Goal: Check status: Check status

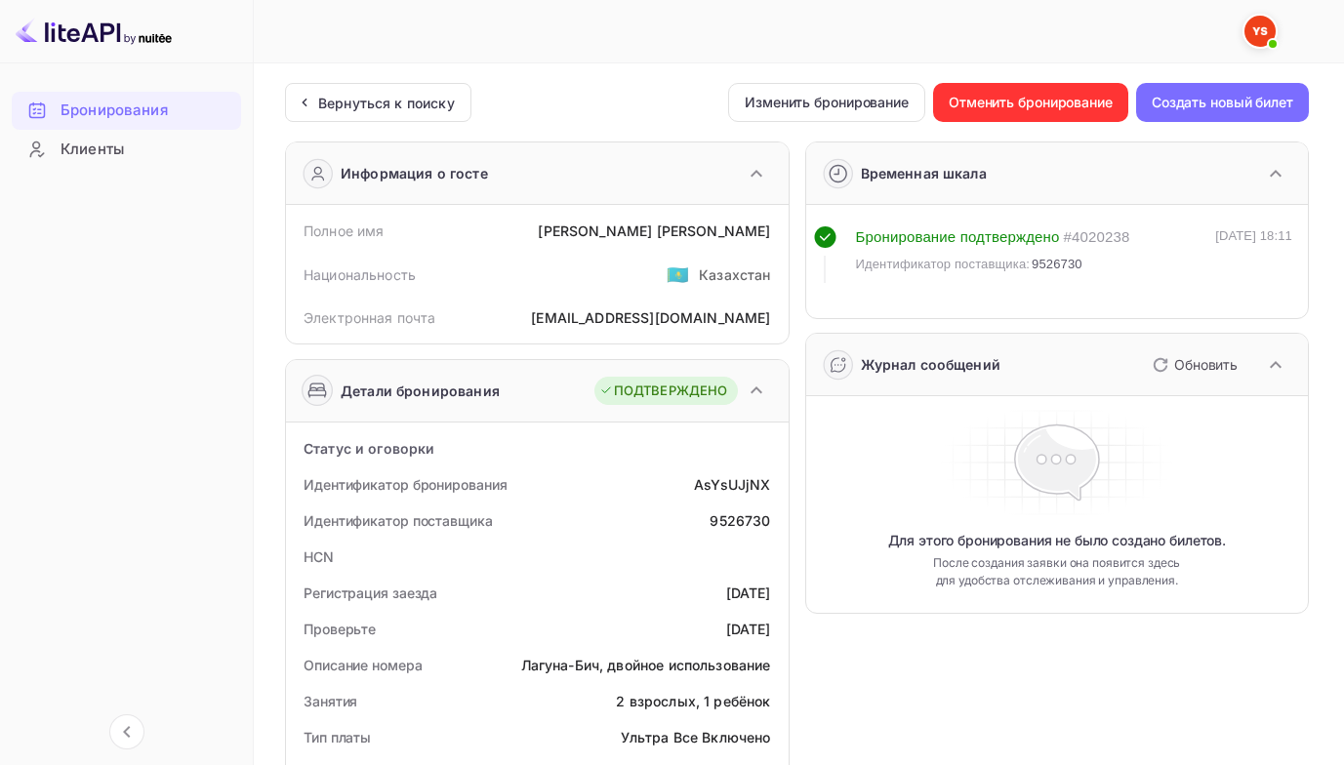
click at [89, 105] on ya-tr-span "Бронирования" at bounding box center [114, 111] width 107 height 22
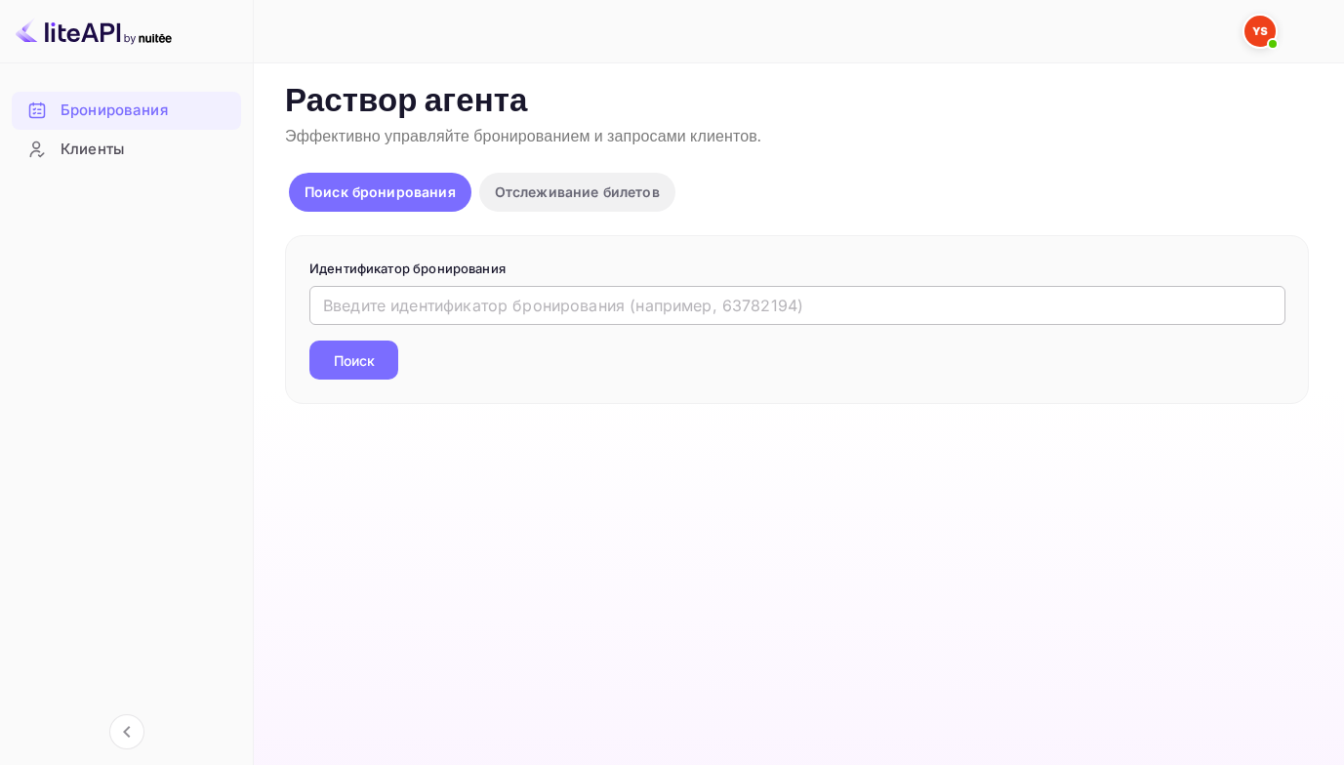
click at [344, 303] on input "text" at bounding box center [797, 305] width 976 height 39
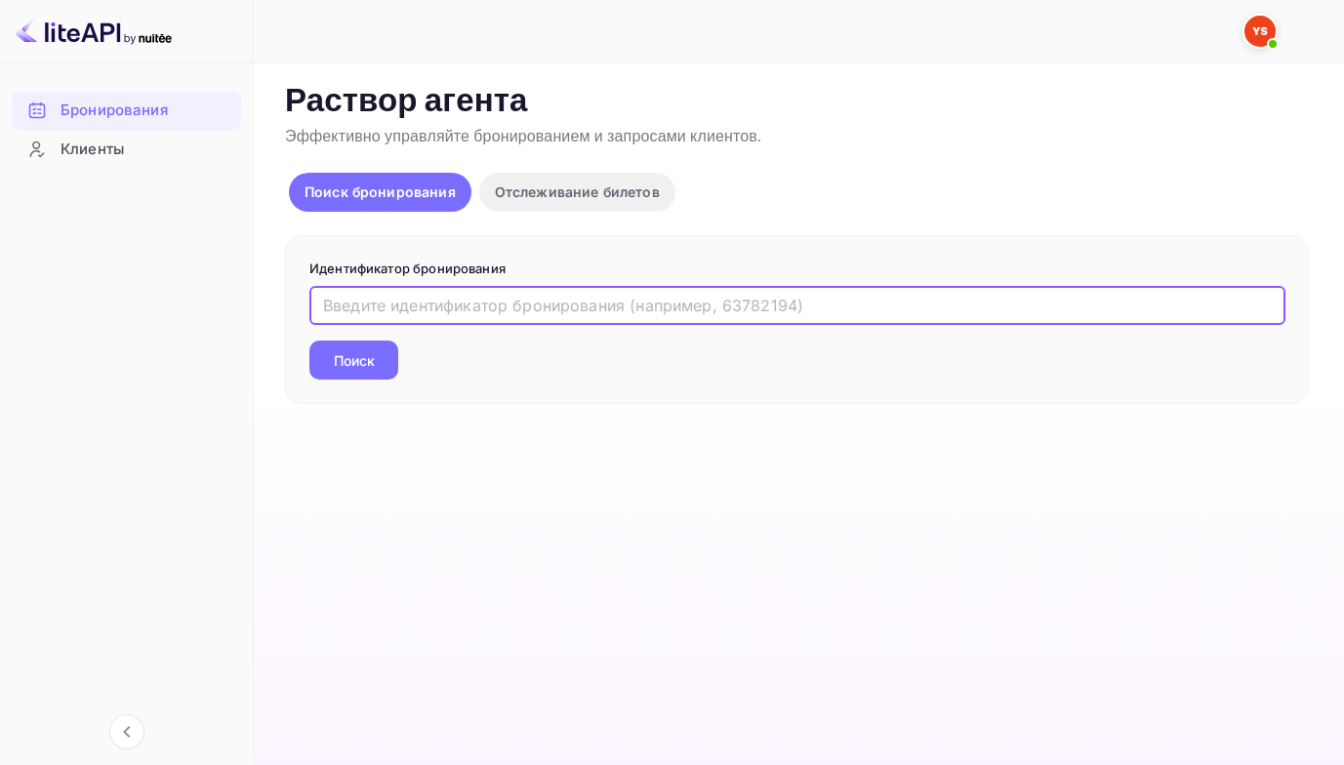
paste input "9213495"
type input "9213495"
click at [309, 341] on button "Поиск" at bounding box center [353, 360] width 89 height 39
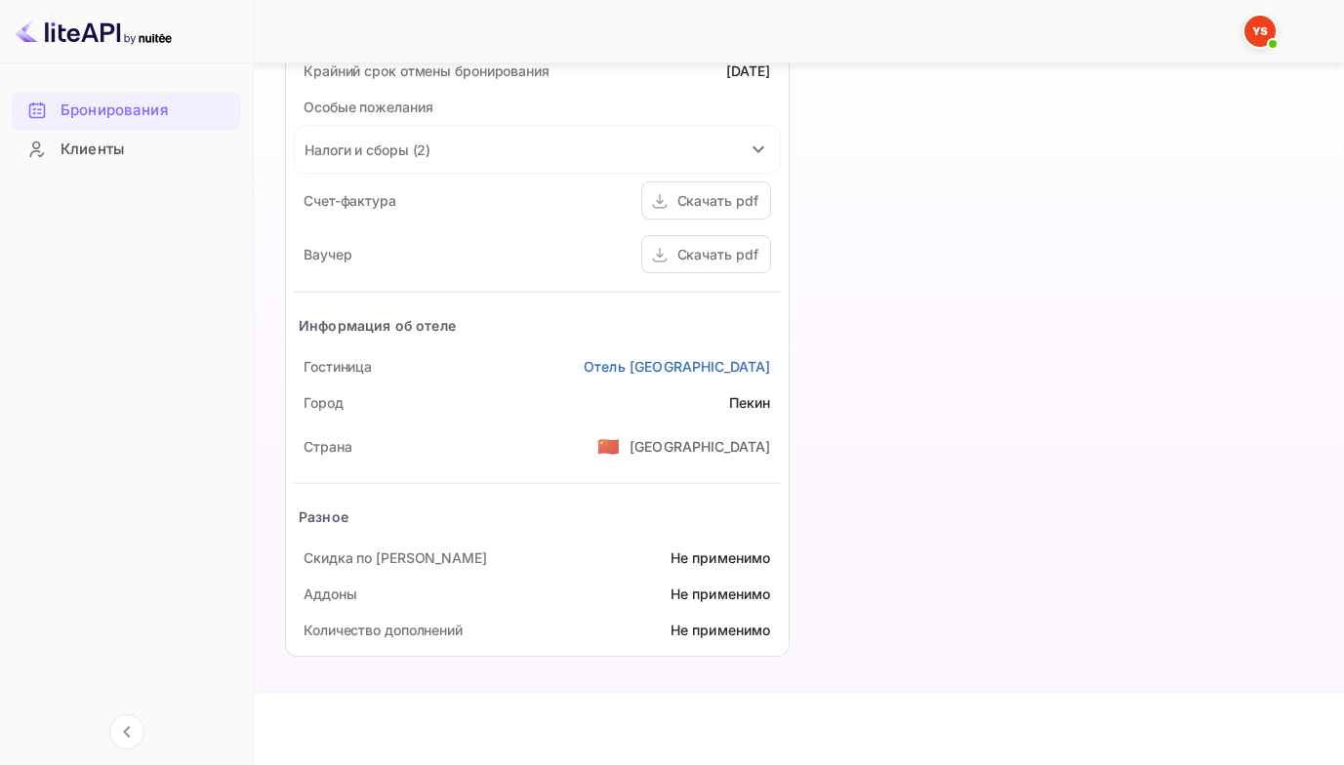
scroll to position [976, 0]
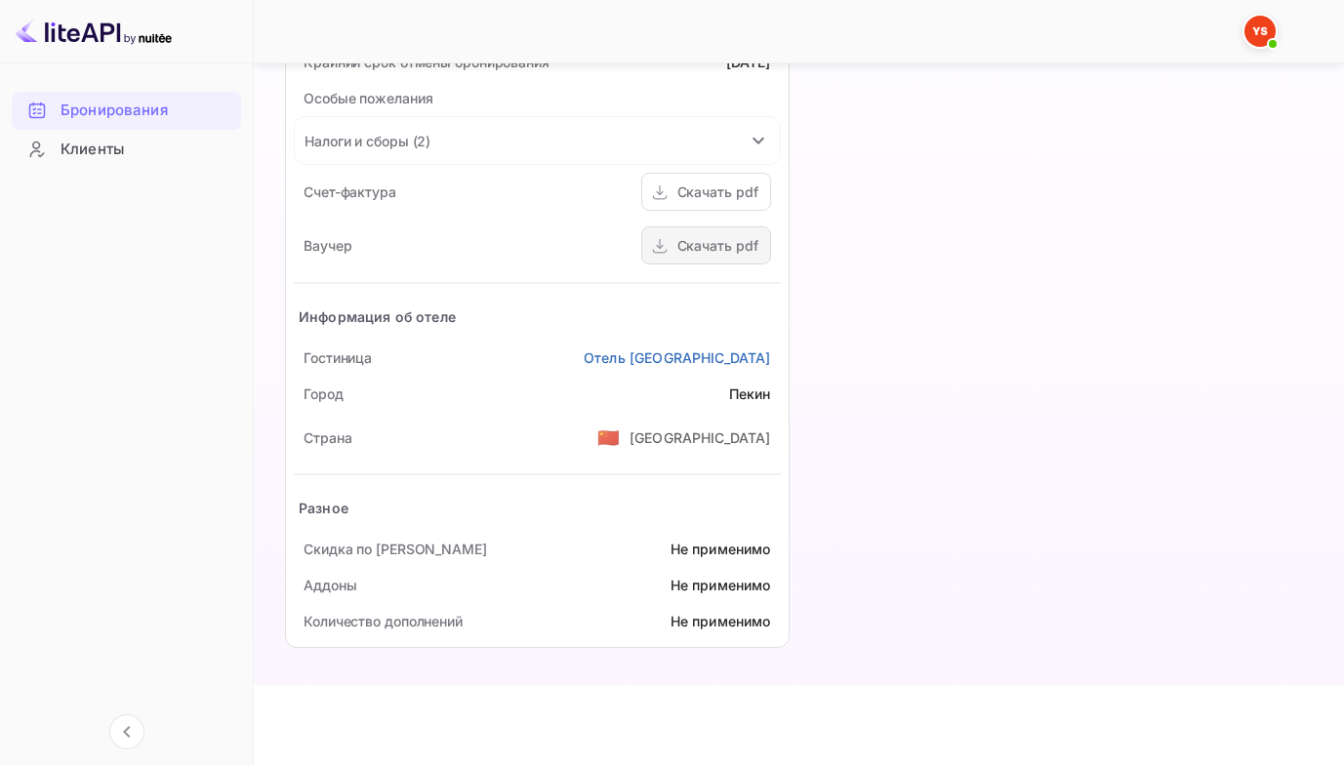
click at [712, 244] on ya-tr-span "Скачать pdf" at bounding box center [717, 245] width 81 height 17
